Goal: Task Accomplishment & Management: Use online tool/utility

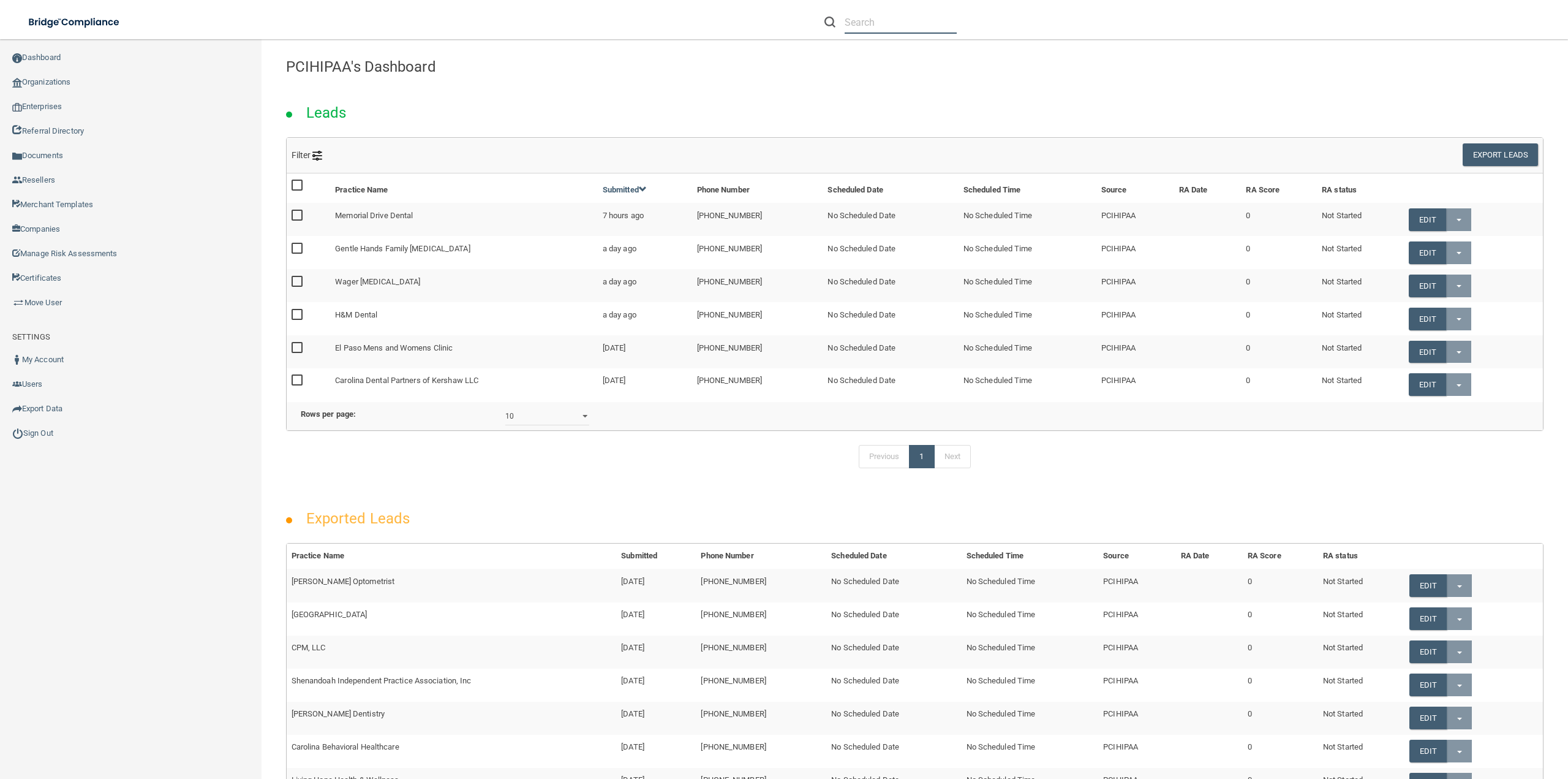
click at [858, 27] on input "text" at bounding box center [901, 22] width 112 height 23
paste input "Garden spot dental care"
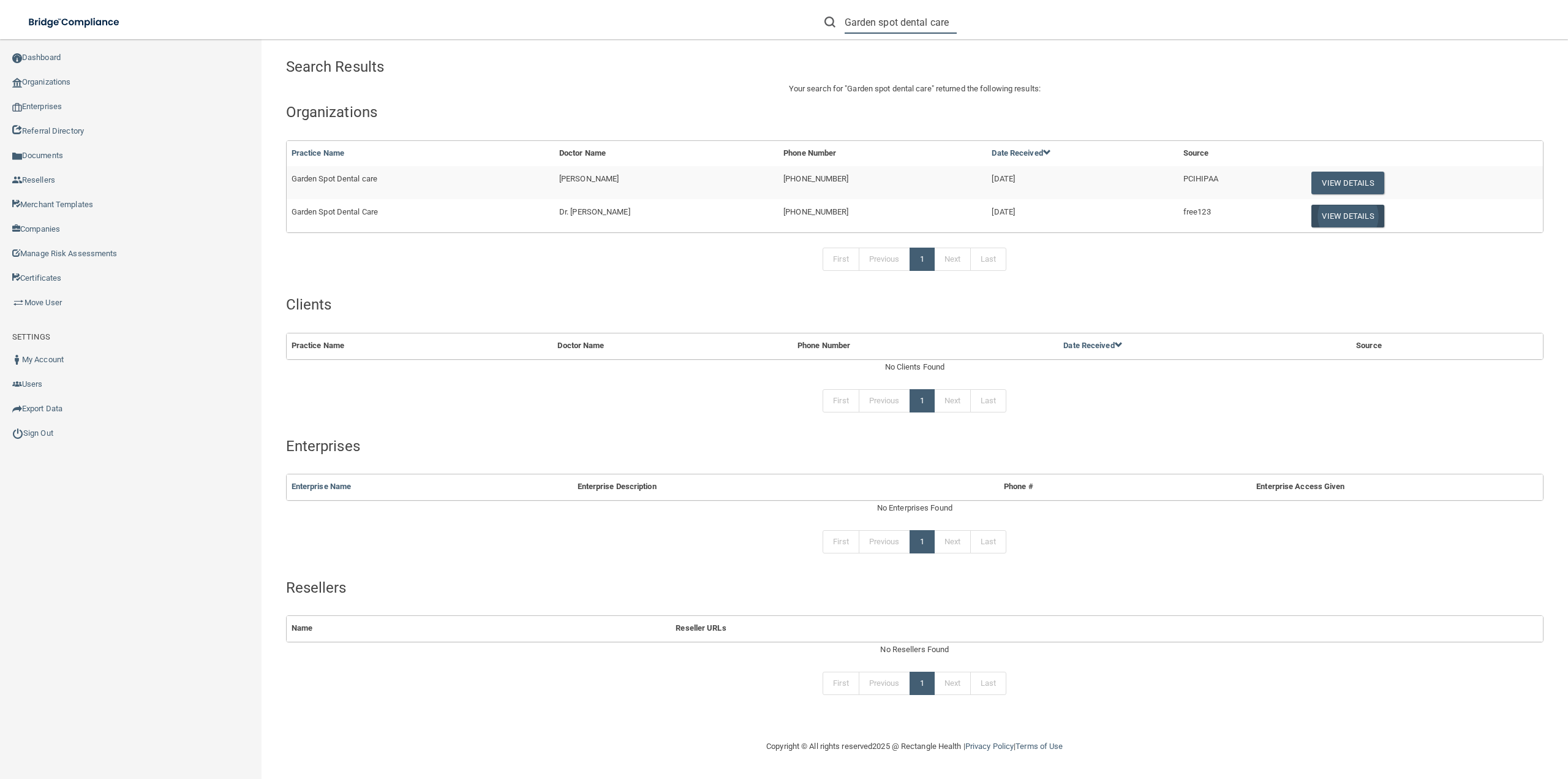
type input "Garden spot dental care"
click at [1314, 222] on button "View Details" at bounding box center [1348, 216] width 72 height 23
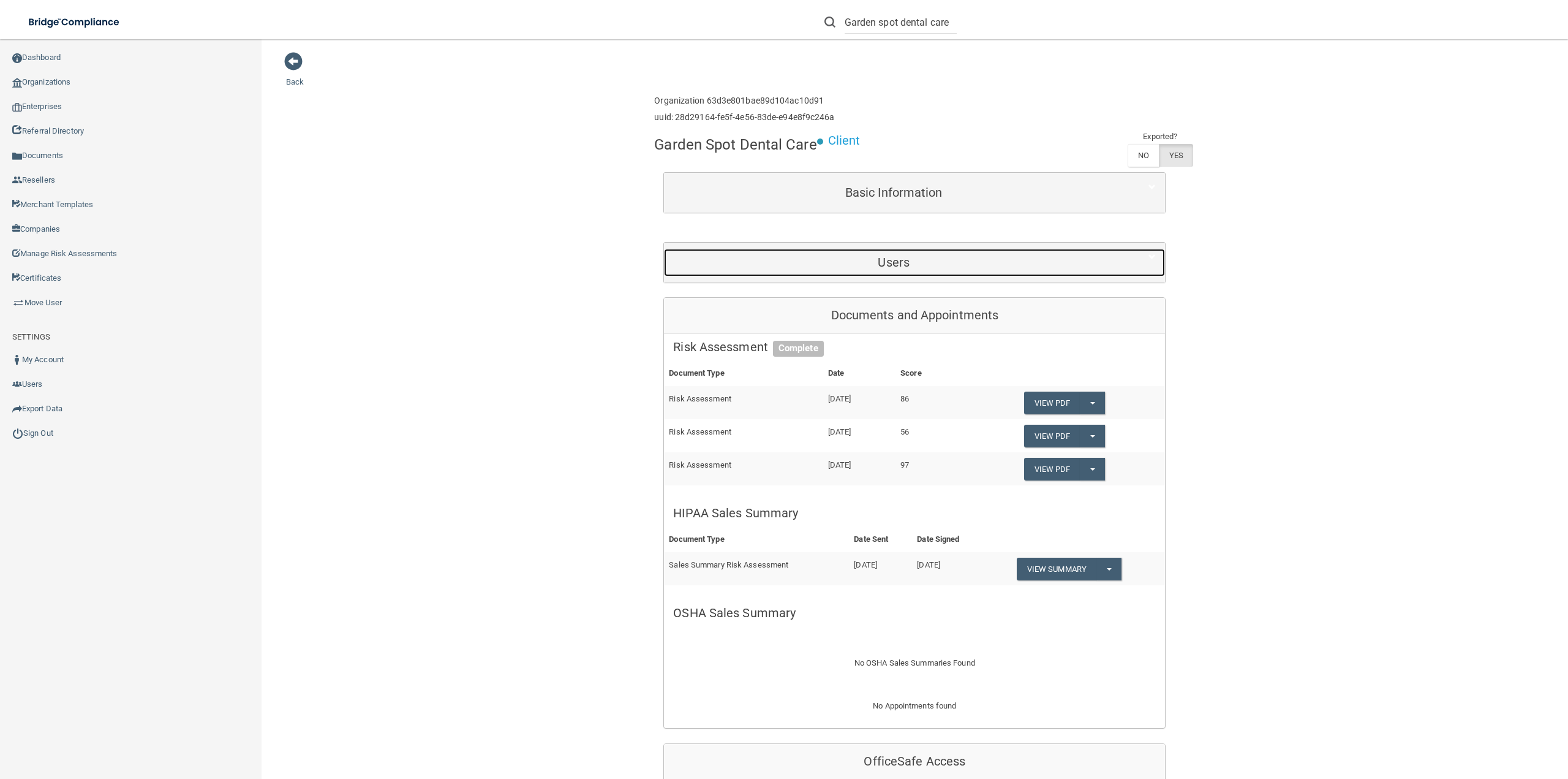
click at [909, 256] on h5 "Users" at bounding box center [893, 263] width 441 height 14
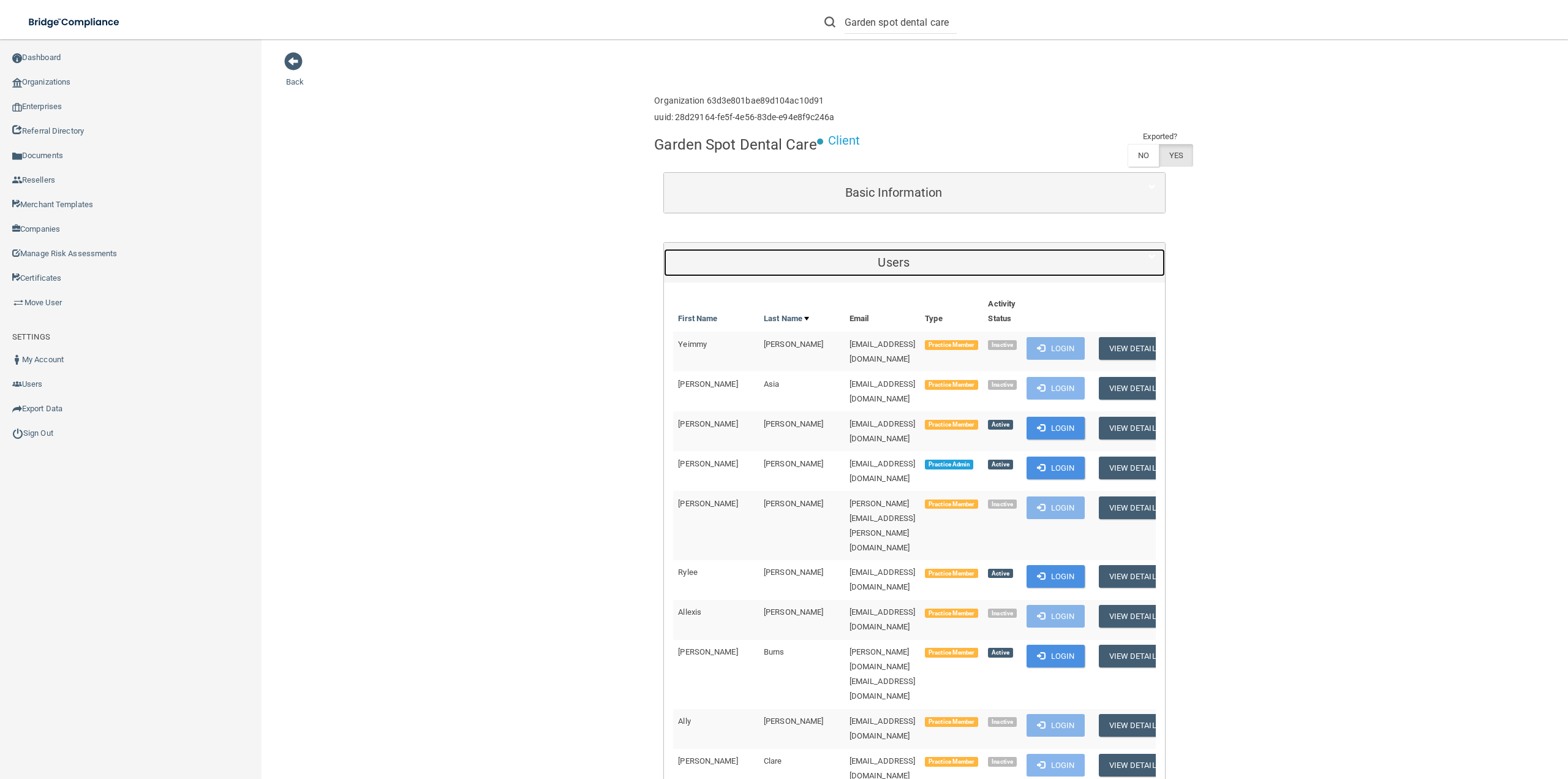
click at [909, 256] on h5 "Users" at bounding box center [893, 263] width 441 height 14
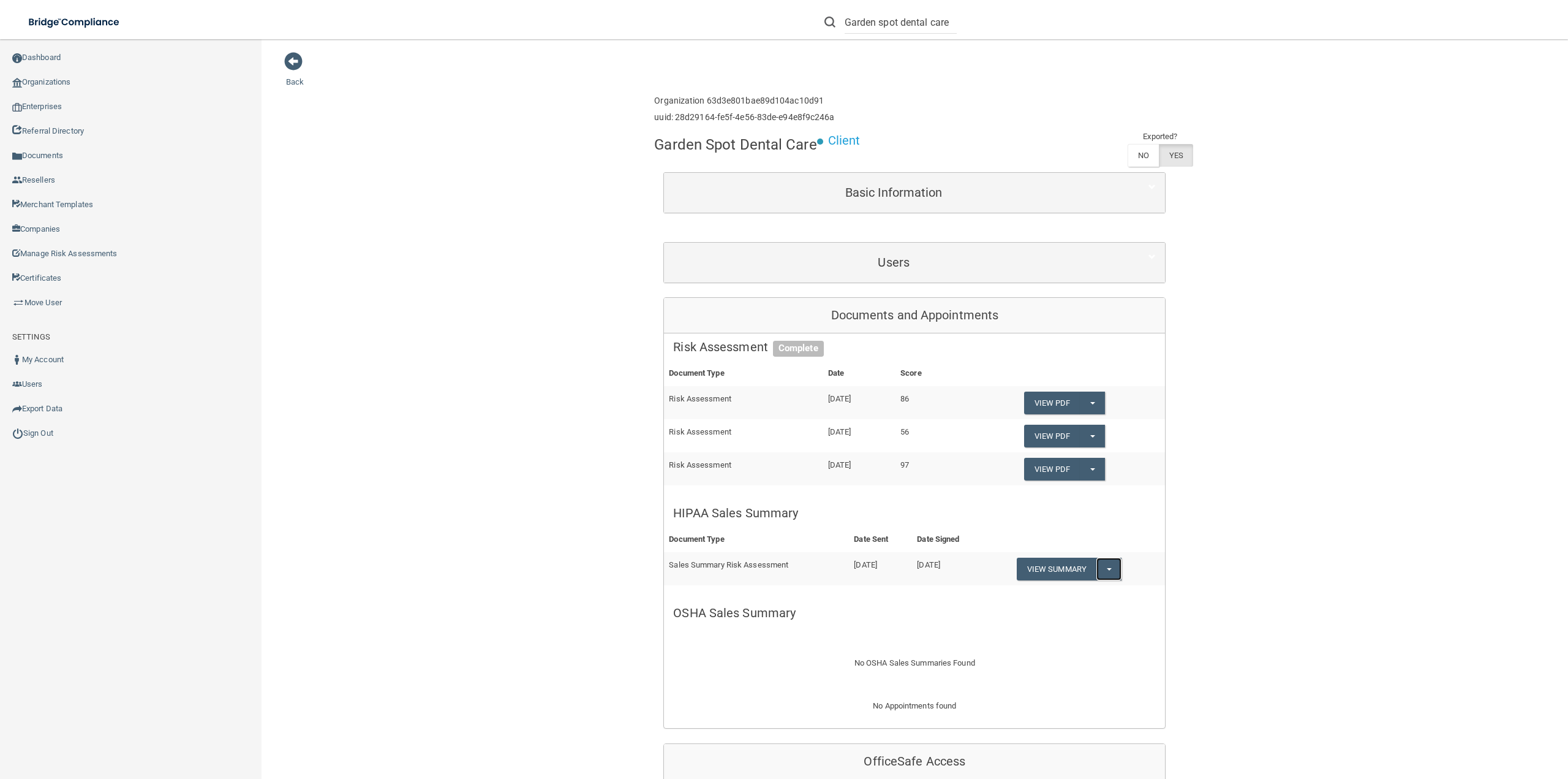
click at [1109, 571] on span "button" at bounding box center [1109, 570] width 5 height 3
click at [1089, 596] on link "Download as PDF" at bounding box center [1068, 593] width 102 height 18
click at [838, 248] on div "Users" at bounding box center [914, 263] width 501 height 40
click at [866, 263] on h5 "Users" at bounding box center [893, 263] width 441 height 14
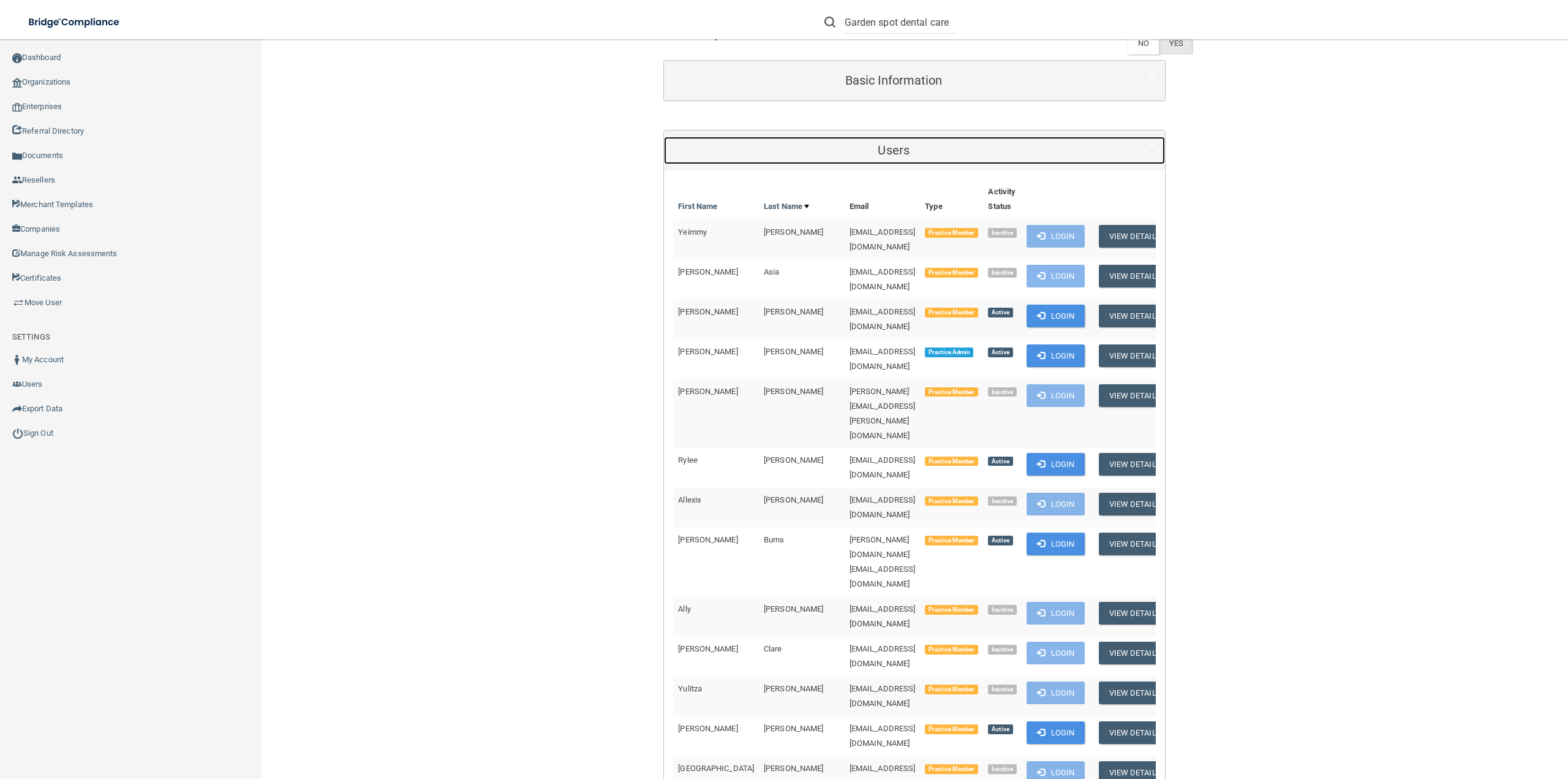
scroll to position [61, 0]
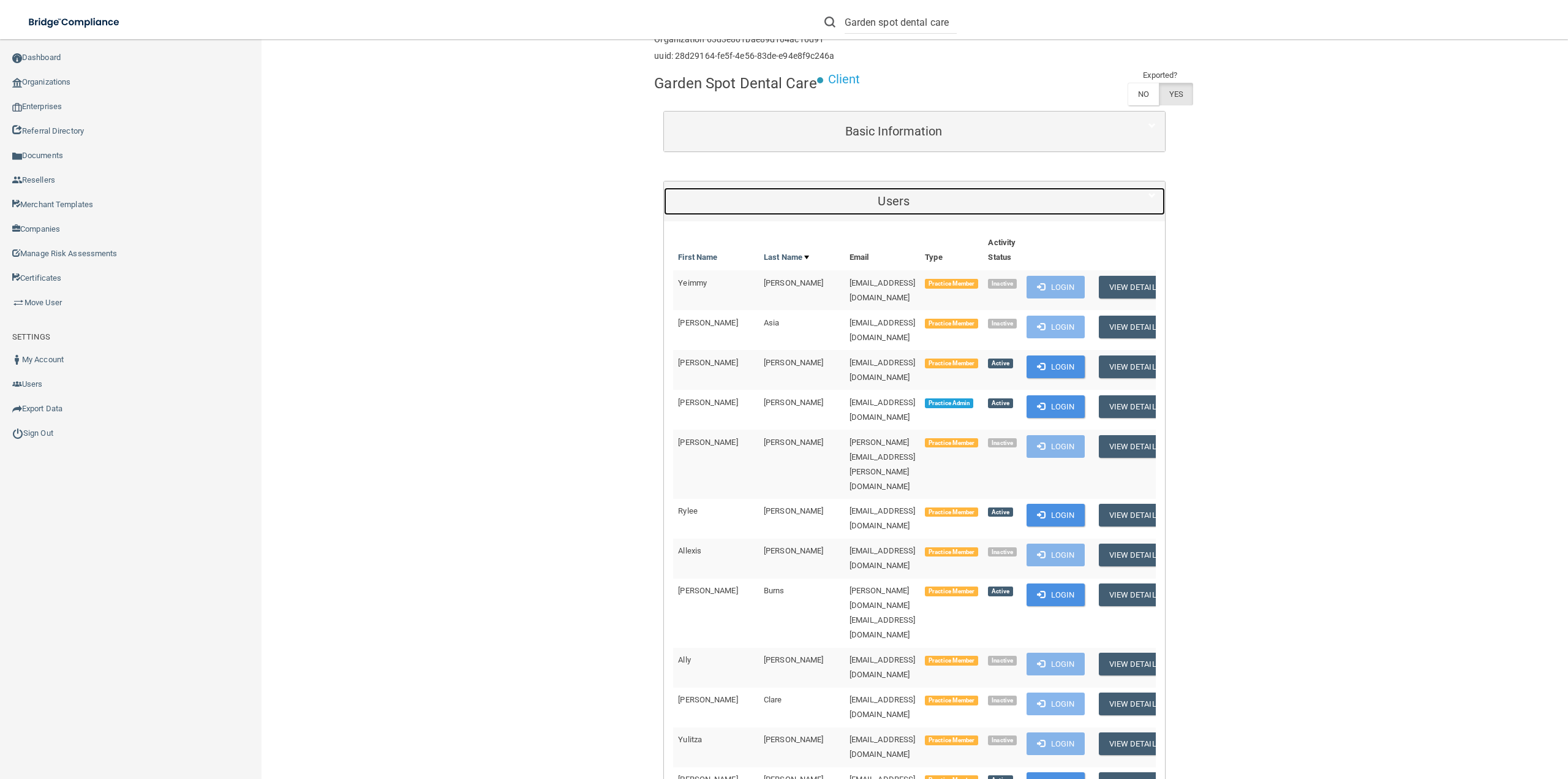
click at [862, 193] on div "Users" at bounding box center [894, 201] width 459 height 27
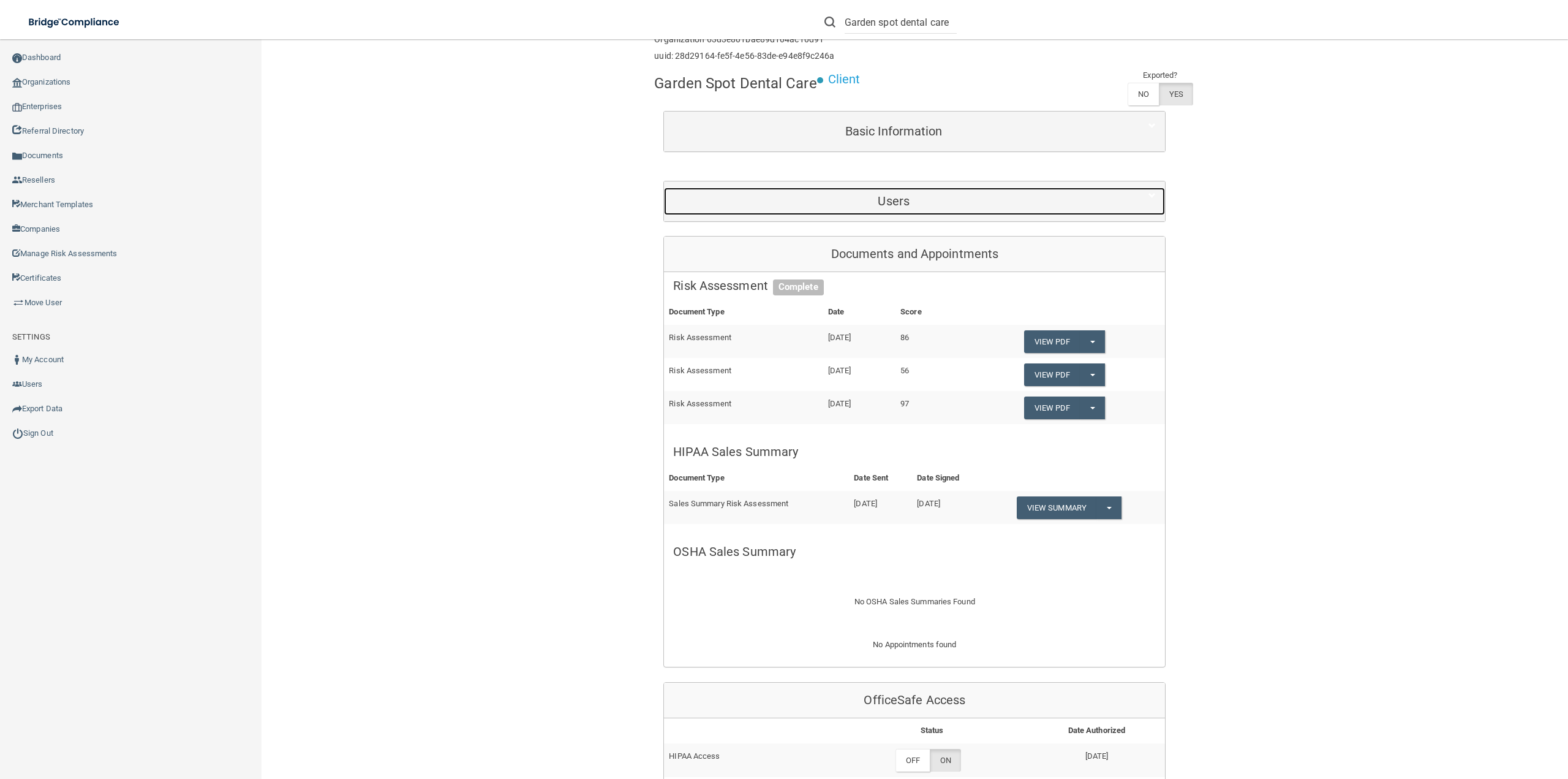
click at [854, 203] on h5 "Users" at bounding box center [893, 201] width 441 height 14
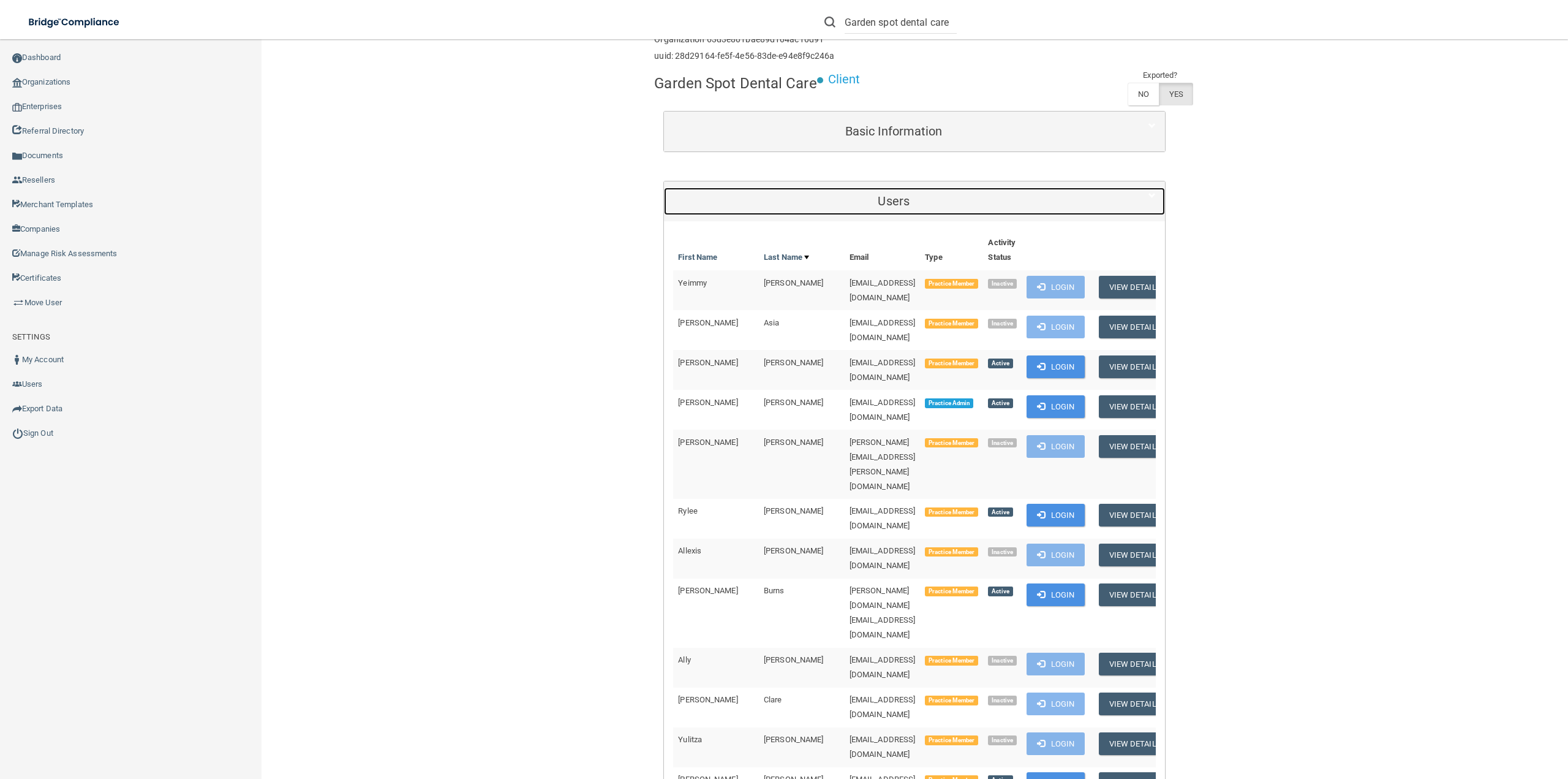
click at [854, 196] on h5 "Users" at bounding box center [893, 201] width 441 height 14
